Goal: Transaction & Acquisition: Purchase product/service

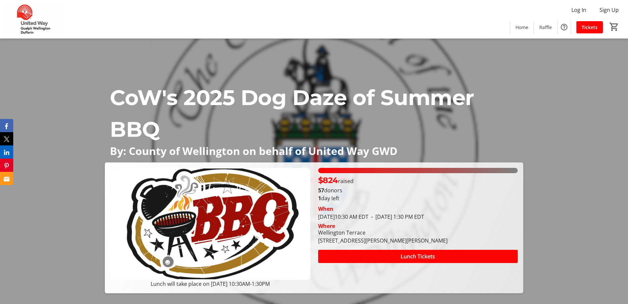
scroll to position [132, 0]
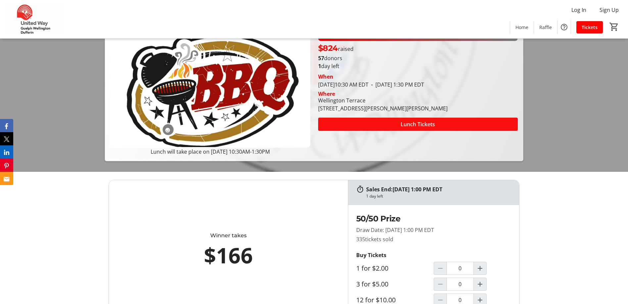
click at [410, 126] on span "Lunch Tickets" at bounding box center [417, 124] width 34 height 8
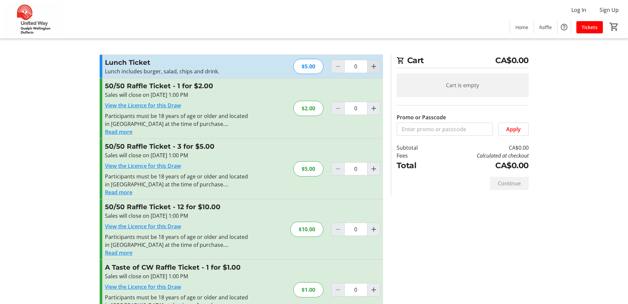
click at [369, 69] on span "Increment by one" at bounding box center [373, 66] width 13 height 13
type input "1"
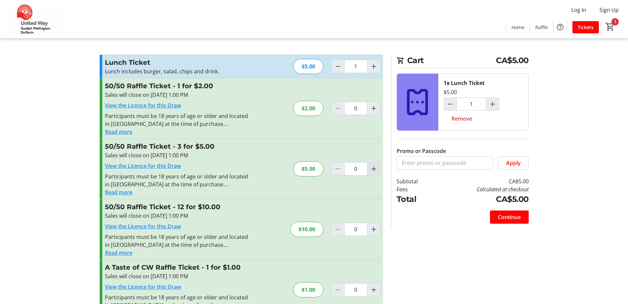
click at [376, 171] on mat-icon "Increment by one" at bounding box center [374, 169] width 8 height 8
type input "1"
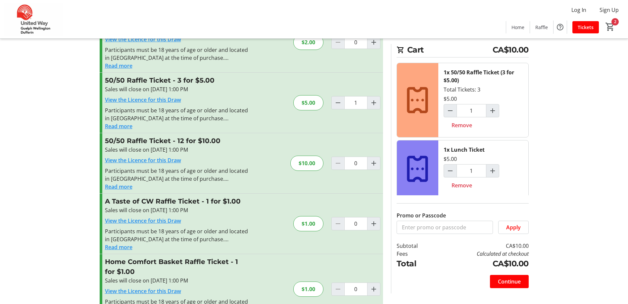
scroll to position [99, 0]
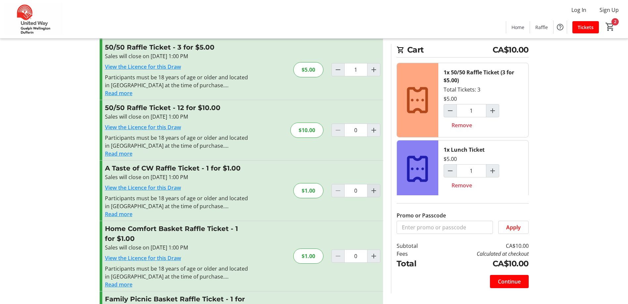
click at [378, 192] on span "Increment by one" at bounding box center [373, 191] width 13 height 13
type input "3"
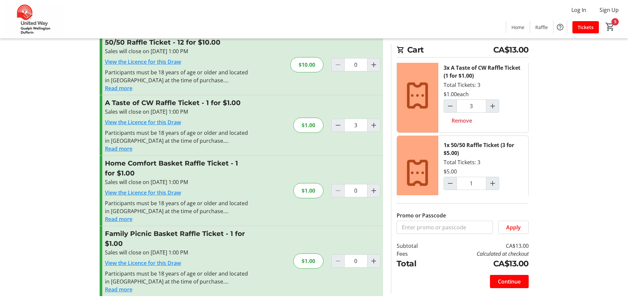
scroll to position [0, 0]
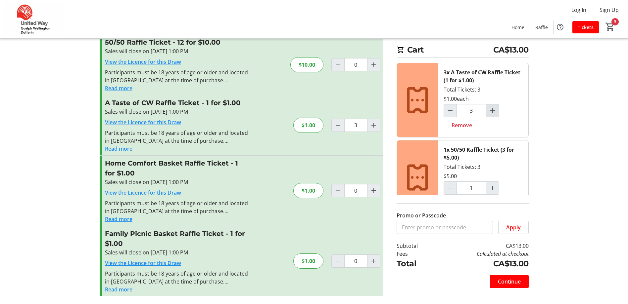
click at [491, 115] on span "Increment by one" at bounding box center [492, 111] width 13 height 13
type input "4"
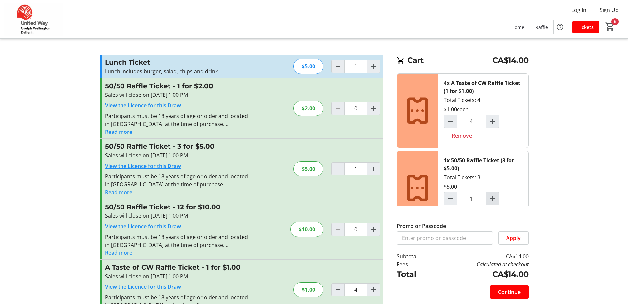
click at [493, 197] on mat-icon "Increment by one" at bounding box center [492, 199] width 8 height 8
type input "2"
click at [493, 124] on mat-icon "Increment by one" at bounding box center [492, 121] width 8 height 8
type input "5"
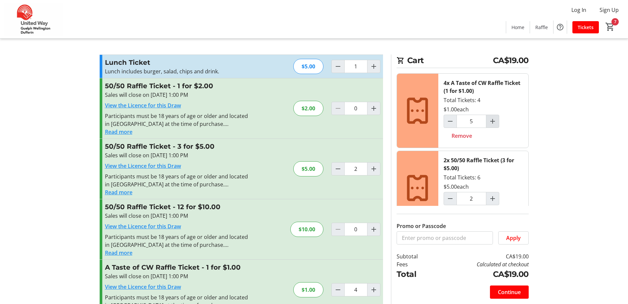
type input "5"
click at [374, 235] on span "Increment by one" at bounding box center [373, 229] width 13 height 13
type input "1"
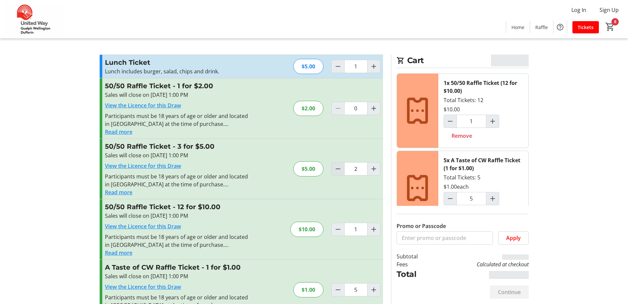
click at [337, 169] on mat-icon "Decrement by one" at bounding box center [338, 169] width 8 height 8
type input "0"
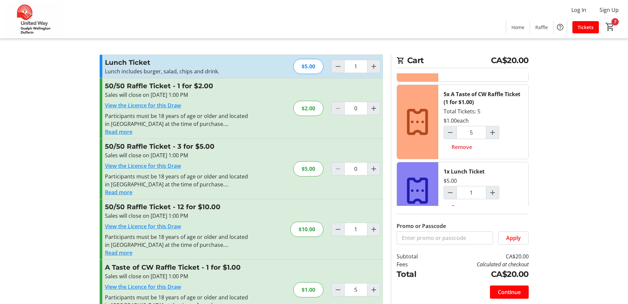
scroll to position [80, 0]
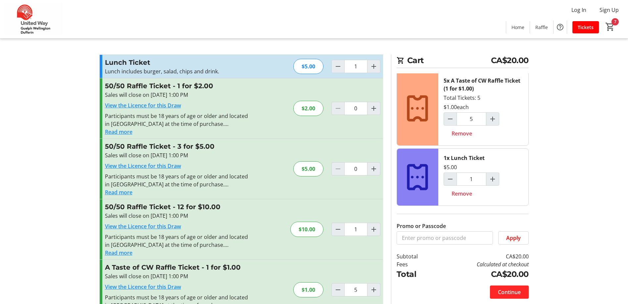
click at [511, 291] on span "Continue" at bounding box center [509, 293] width 23 height 8
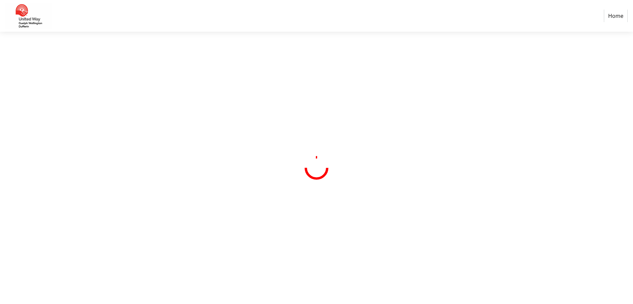
select select "CA"
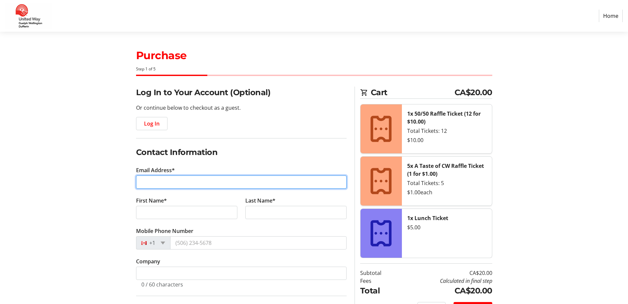
click at [280, 180] on input "Email Address*" at bounding box center [241, 182] width 210 height 13
type input "amyt@wellington.ca"
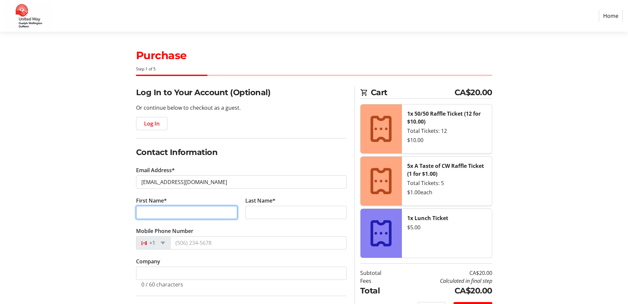
type input "Amy"
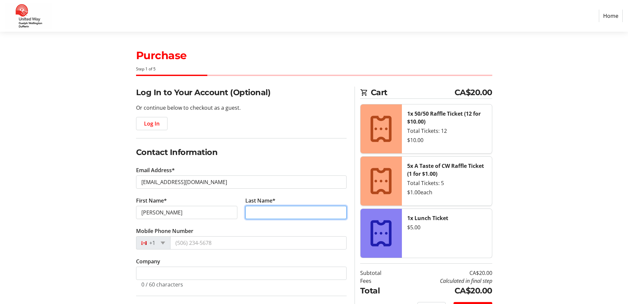
type input "Thomson"
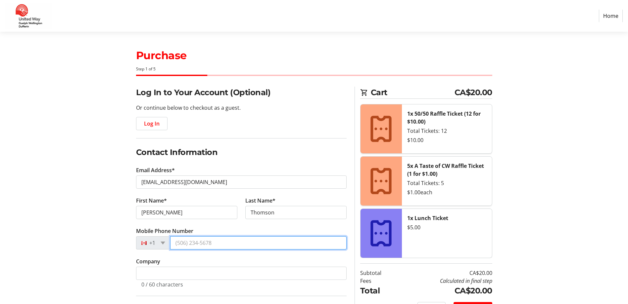
type input "(226) 962-7637"
type input "201-103 Westminster Crescent"
type input "Fergus"
select select "ON"
type input "N1M0C6"
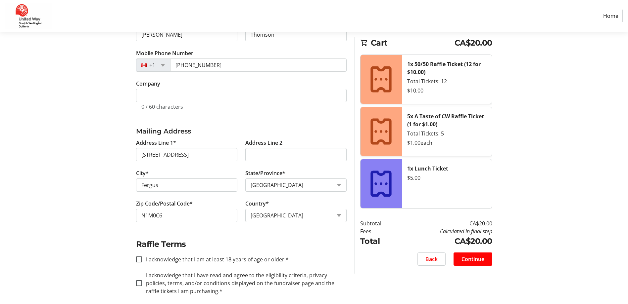
scroll to position [185, 0]
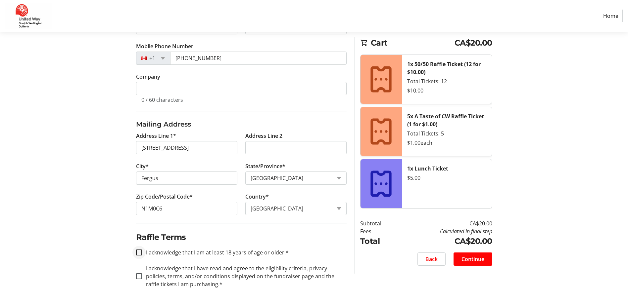
click at [141, 256] on div at bounding box center [139, 253] width 16 height 16
checkbox input "true"
click at [140, 276] on input "I acknowledge that I have read and agree to the eligibility criteria, privacy p…" at bounding box center [139, 277] width 6 height 6
checkbox input "true"
click at [474, 258] on span "Continue" at bounding box center [472, 259] width 23 height 8
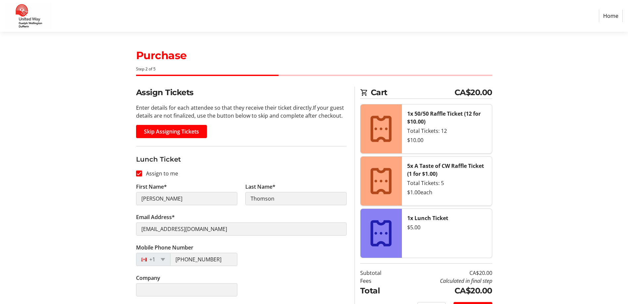
scroll to position [19, 0]
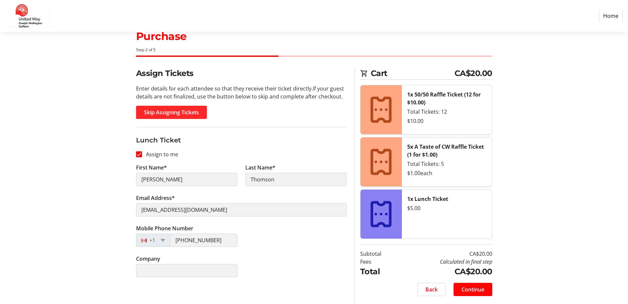
click at [165, 110] on span "Skip Assigning Tickets" at bounding box center [171, 113] width 55 height 8
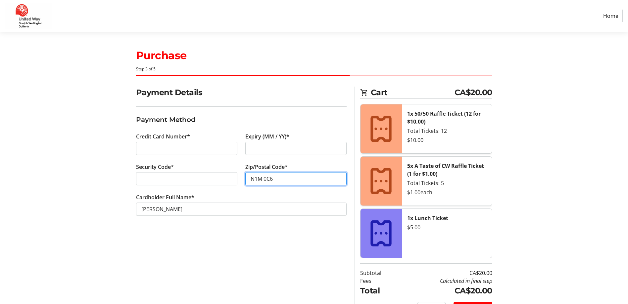
type input "N1M 0C6"
click at [141, 251] on div "Payment Details Payment Method Credit Card Number* Expiry (MM / YY)* Security C…" at bounding box center [241, 205] width 218 height 237
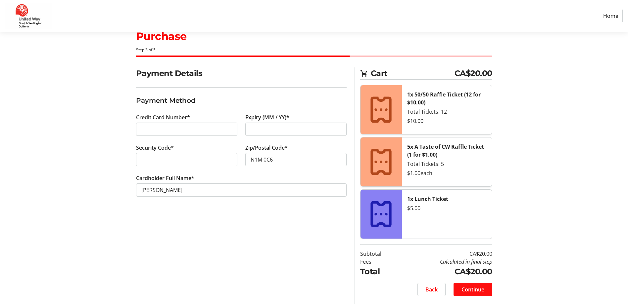
click at [472, 290] on span "Continue" at bounding box center [472, 290] width 23 height 8
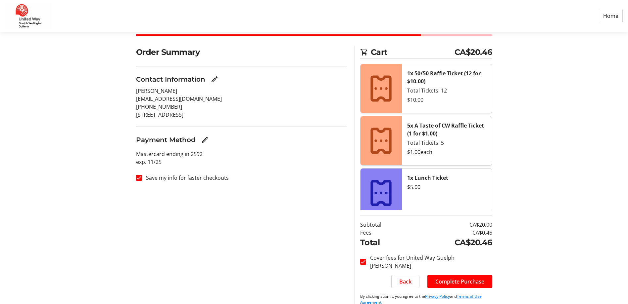
scroll to position [50, 0]
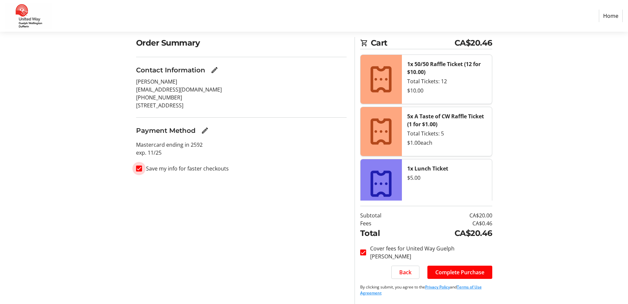
click at [137, 169] on input "Save my info for faster checkouts" at bounding box center [139, 169] width 6 height 6
checkbox input "false"
click at [365, 254] on input "Cover fees for United Way Guelph Wellington Dufferin" at bounding box center [363, 253] width 6 height 6
checkbox input "false"
click at [478, 275] on span "Complete Purchase" at bounding box center [459, 273] width 49 height 8
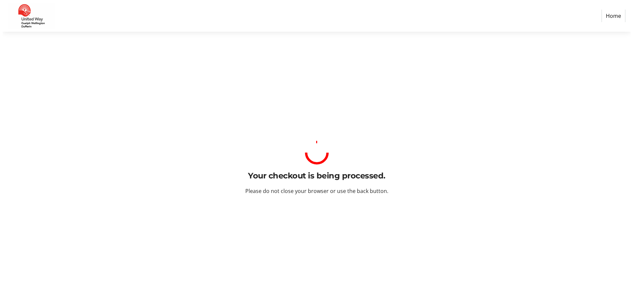
scroll to position [0, 0]
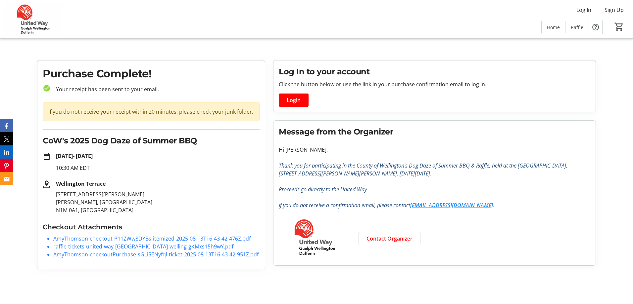
click at [94, 237] on link "AmyThomson-checkout-P11ZWw8DYBs-itemized-2025-08-13T16-43-42-476Z.pdf" at bounding box center [151, 238] width 197 height 7
click at [90, 254] on link "AmyThomson-checkoutPurchase-sGLi5ENyfql-ticket-2025-08-13T16-43-42-951Z.pdf" at bounding box center [155, 254] width 205 height 7
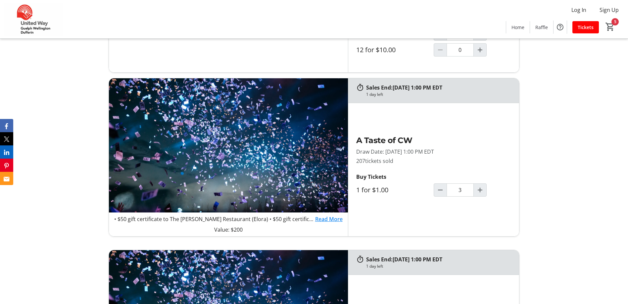
scroll to position [397, 0]
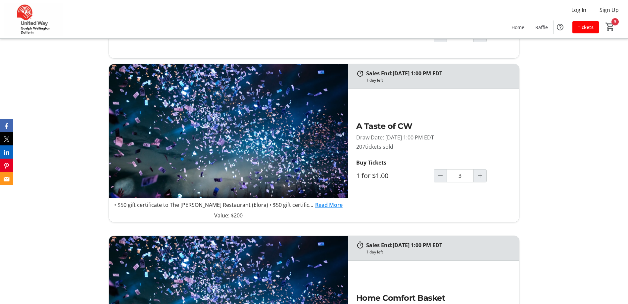
click at [321, 204] on link "Read More" at bounding box center [328, 205] width 27 height 8
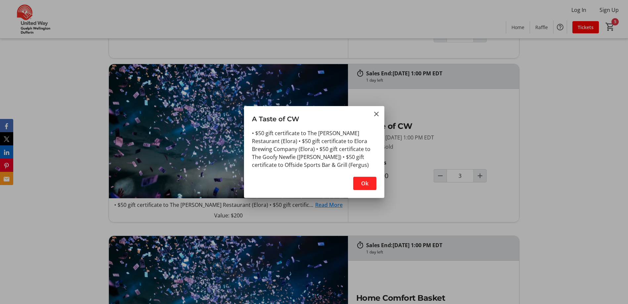
click at [364, 186] on span "Ok" at bounding box center [364, 184] width 7 height 8
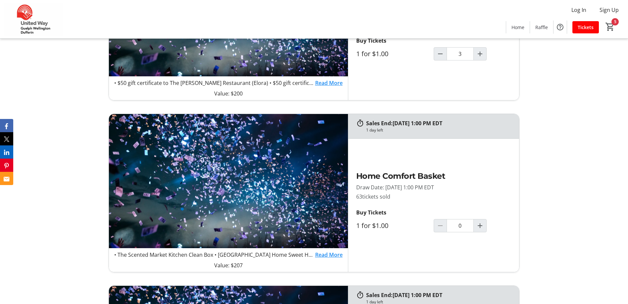
scroll to position [562, 0]
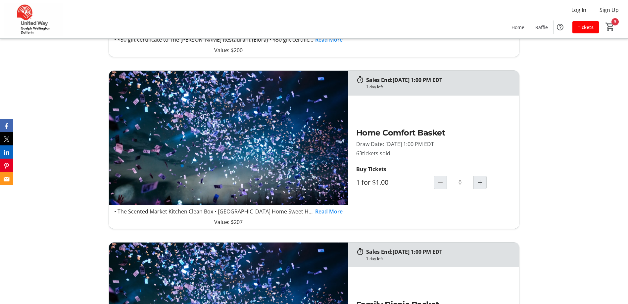
click at [333, 213] on link "Read More" at bounding box center [328, 212] width 27 height 8
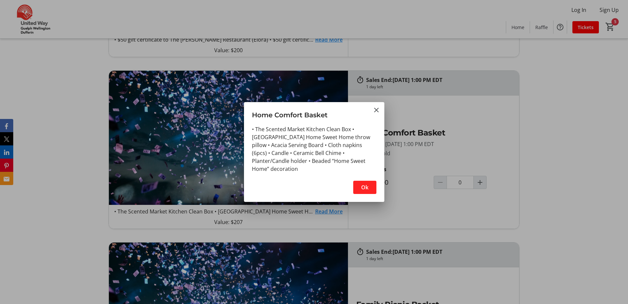
click at [362, 187] on span "Ok" at bounding box center [364, 188] width 7 height 8
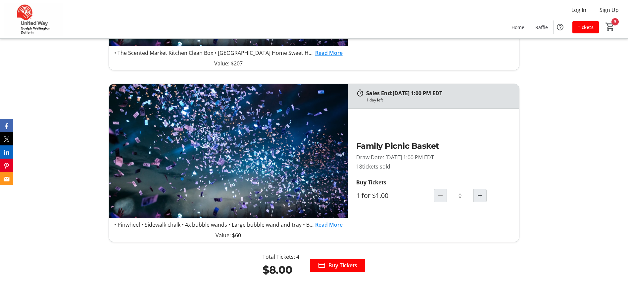
scroll to position [761, 0]
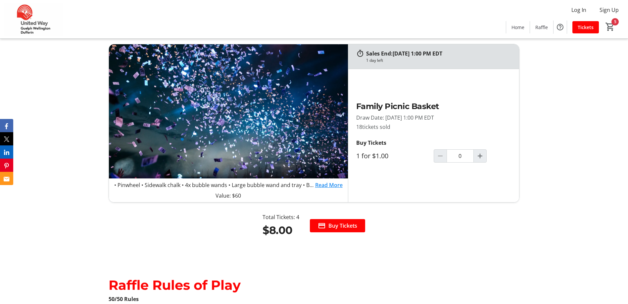
click at [316, 183] on link "Read More" at bounding box center [328, 185] width 27 height 8
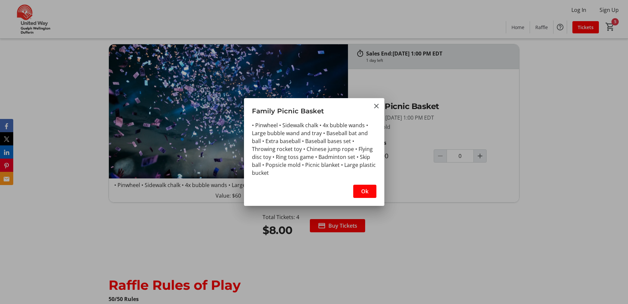
scroll to position [0, 0]
click at [373, 196] on span "button" at bounding box center [364, 192] width 23 height 16
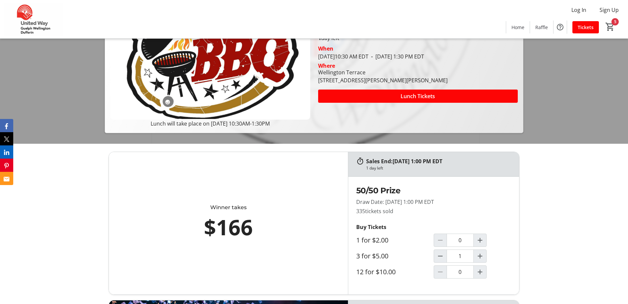
scroll to position [66, 0]
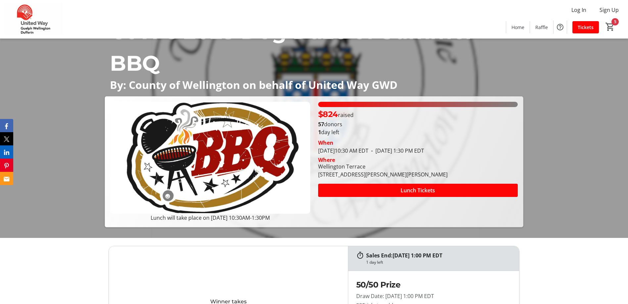
type input "4"
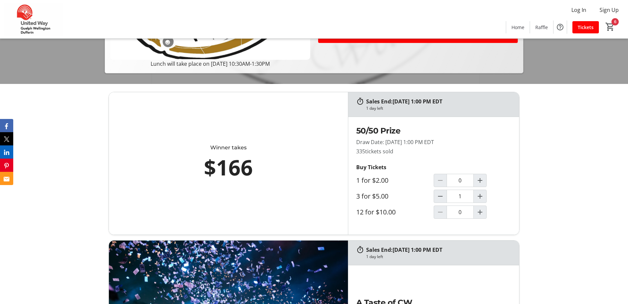
scroll to position [232, 0]
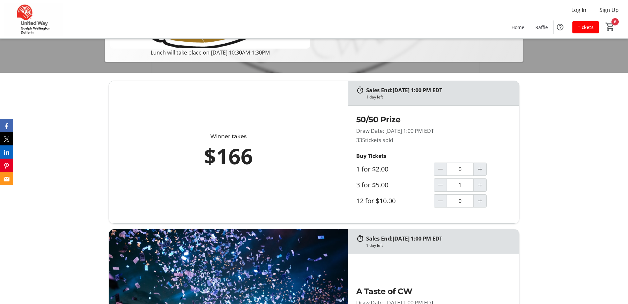
type input "2"
type input "5"
type input "1"
type input "0"
